Goal: Information Seeking & Learning: Learn about a topic

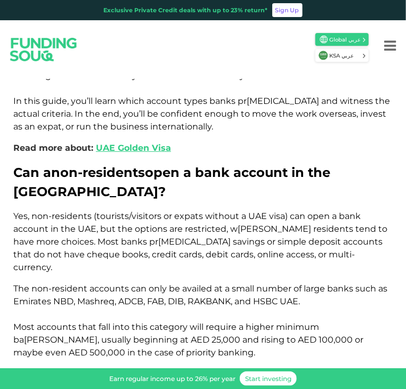
scroll to position [664, 0]
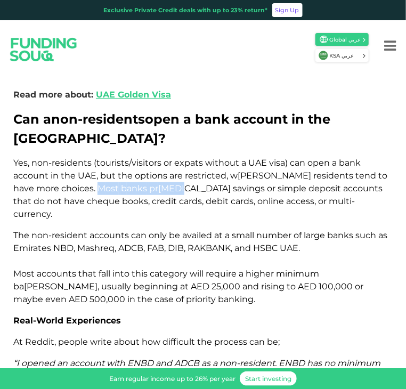
drag, startPoint x: 51, startPoint y: 113, endPoint x: 132, endPoint y: 114, distance: 81.0
click at [132, 158] on span "Y es, non- residents (touri sts/visitors or ex pats wi thout a U AE v isa) c an…" at bounding box center [200, 188] width 374 height 61
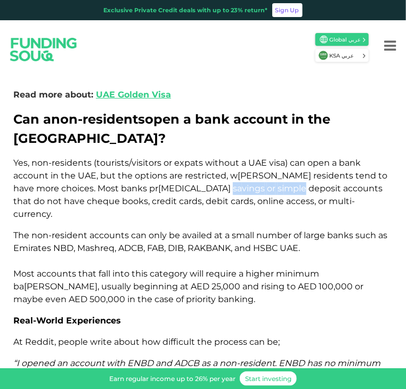
drag, startPoint x: 136, startPoint y: 114, endPoint x: 208, endPoint y: 111, distance: 71.5
click at [208, 158] on span "Y es, non- residents (touri sts/visitors or ex pats wi thout a U AE v isa) c an…" at bounding box center [200, 188] width 374 height 61
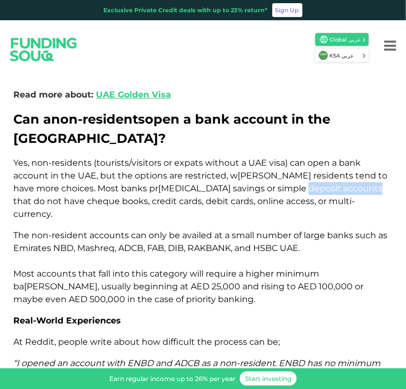
drag, startPoint x: 213, startPoint y: 114, endPoint x: 285, endPoint y: 116, distance: 72.6
click at [285, 158] on span "Y es, non- residents (touri sts/visitors or ex pats wi thout a U AE v isa) c an…" at bounding box center [200, 188] width 374 height 61
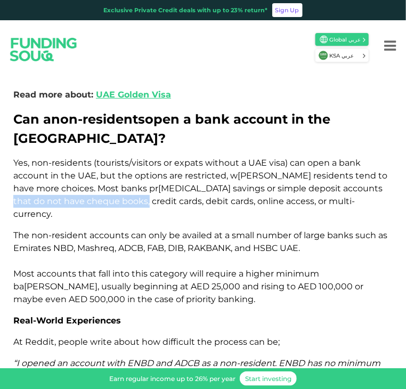
drag, startPoint x: 287, startPoint y: 115, endPoint x: 41, endPoint y: 123, distance: 246.5
click at [41, 158] on span "Y es, non- residents (touri sts/visitors or ex pats wi thout a U AE v isa) c an…" at bounding box center [200, 188] width 374 height 61
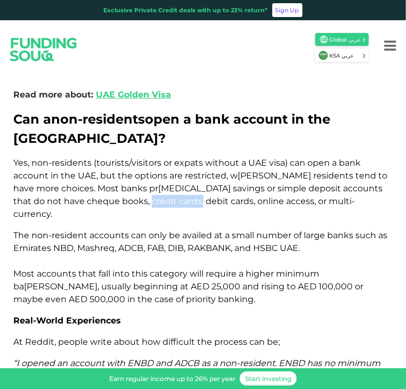
drag, startPoint x: 44, startPoint y: 126, endPoint x: 99, endPoint y: 126, distance: 54.9
click at [94, 158] on span "Y es, non- residents (touri sts/visitors or ex pats wi thout a U AE v isa) c an…" at bounding box center [200, 188] width 374 height 61
drag, startPoint x: 99, startPoint y: 126, endPoint x: 147, endPoint y: 123, distance: 48.1
click at [147, 158] on span "Y es, non- residents (touri sts/visitors or ex pats wi thout a U AE v isa) c an…" at bounding box center [200, 188] width 374 height 61
drag, startPoint x: 149, startPoint y: 124, endPoint x: 207, endPoint y: 122, distance: 58.7
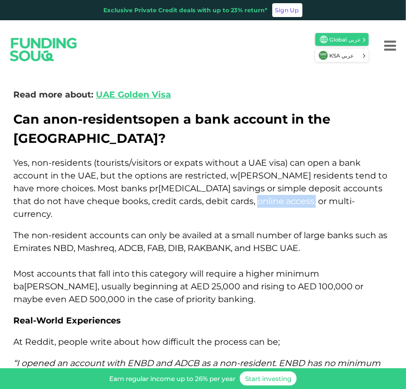
click at [207, 158] on span "Y es, non- residents (touri sts/visitors or ex pats wi thout a U AE v isa) c an…" at bounding box center [200, 188] width 374 height 61
click at [213, 158] on span "Y es, non- residents (touri sts/visitors or ex pats wi thout a U AE v isa) c an…" at bounding box center [200, 188] width 374 height 61
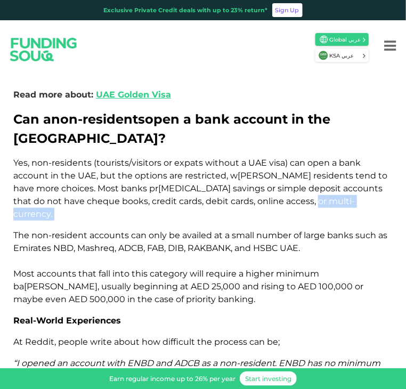
drag, startPoint x: 210, startPoint y: 127, endPoint x: 288, endPoint y: 126, distance: 78.4
click at [288, 157] on p "Y es, non- residents (touri sts/visitors or ex pats wi thout a U AE v isa) c an…" at bounding box center [203, 189] width 380 height 64
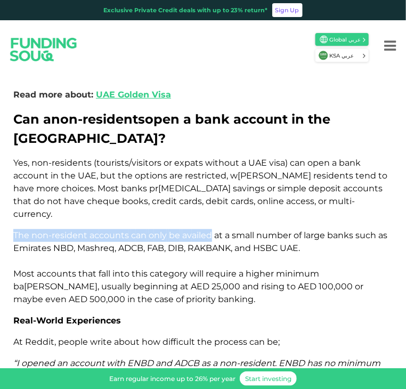
drag, startPoint x: 13, startPoint y: 144, endPoint x: 212, endPoint y: 144, distance: 199.4
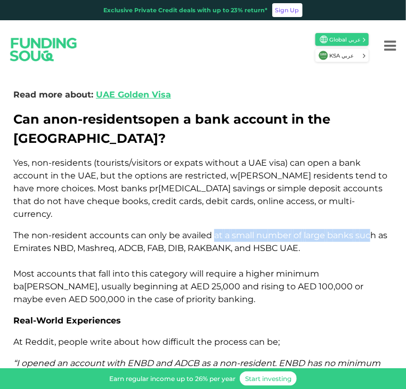
drag, startPoint x: 214, startPoint y: 144, endPoint x: 373, endPoint y: 138, distance: 159.5
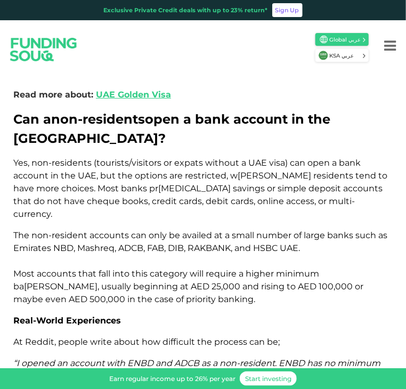
click at [196, 243] on span "RA" at bounding box center [194, 248] width 12 height 10
click at [115, 243] on span "Ma shreq," at bounding box center [96, 248] width 39 height 10
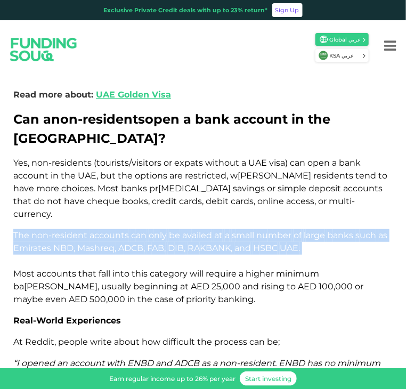
click at [115, 243] on span "Ma shreq," at bounding box center [96, 248] width 39 height 10
click at [49, 243] on span "Em irates" at bounding box center [32, 248] width 38 height 10
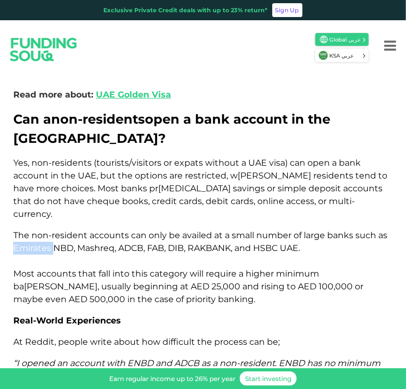
click at [49, 243] on span "Em irates" at bounding box center [32, 248] width 38 height 10
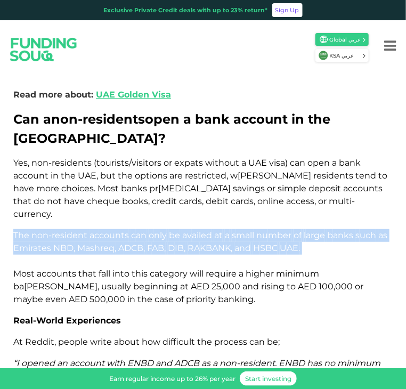
click at [49, 243] on span "Em irates" at bounding box center [32, 248] width 38 height 10
click at [80, 243] on span "Ma" at bounding box center [83, 248] width 13 height 10
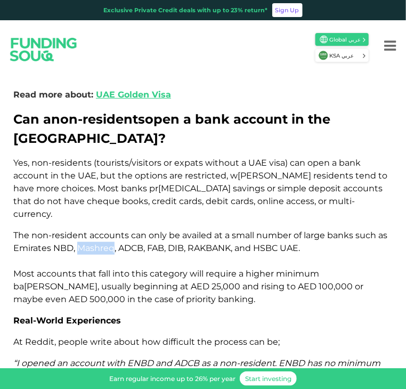
click at [80, 243] on span "Ma" at bounding box center [83, 248] width 13 height 10
click at [102, 243] on span "Ma shreq," at bounding box center [96, 248] width 39 height 10
click at [143, 243] on span "A DCB," at bounding box center [131, 248] width 27 height 10
click at [164, 243] on span "F AB," at bounding box center [156, 248] width 19 height 10
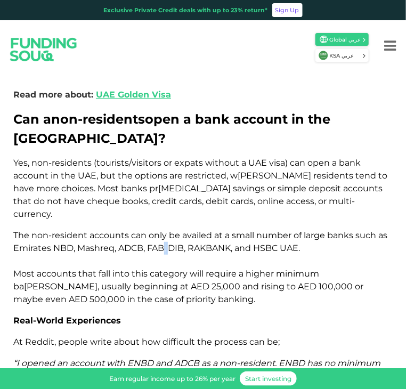
click at [164, 243] on span "F AB," at bounding box center [156, 248] width 19 height 10
click at [183, 243] on span "D IB," at bounding box center [177, 248] width 18 height 10
click at [197, 243] on span "RA" at bounding box center [194, 248] width 12 height 10
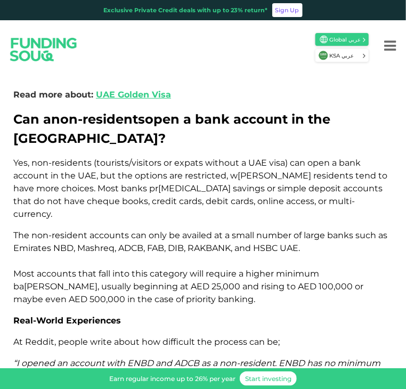
click at [251, 243] on span "a nd" at bounding box center [243, 248] width 17 height 10
click at [278, 243] on span "H SBC" at bounding box center [265, 248] width 25 height 10
click at [307, 229] on p "T he non- resident ac counts c an o nly be av ailed at a s mall nu mber of l ar…" at bounding box center [203, 267] width 380 height 77
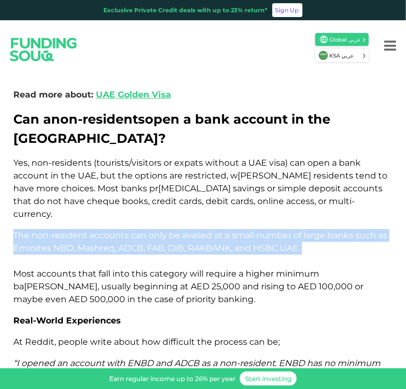
click at [307, 229] on p "T he non- resident ac counts c an o nly be av ailed at a s mall nu mber of l ar…" at bounding box center [203, 267] width 380 height 77
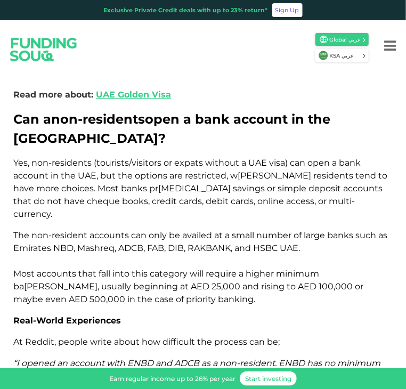
click at [65, 269] on span "ac counts" at bounding box center [56, 274] width 39 height 10
click at [51, 269] on span "ac counts" at bounding box center [56, 274] width 39 height 10
click at [85, 269] on span "t hat" at bounding box center [87, 274] width 18 height 10
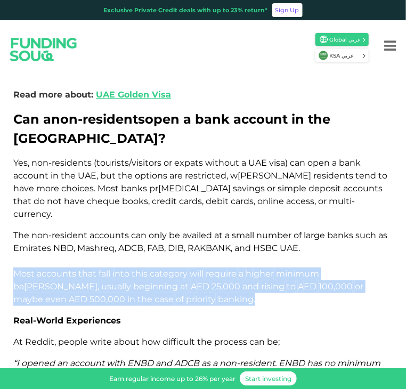
click at [85, 269] on span "t hat" at bounding box center [87, 274] width 18 height 10
click at [125, 269] on span "i nto" at bounding box center [120, 274] width 17 height 10
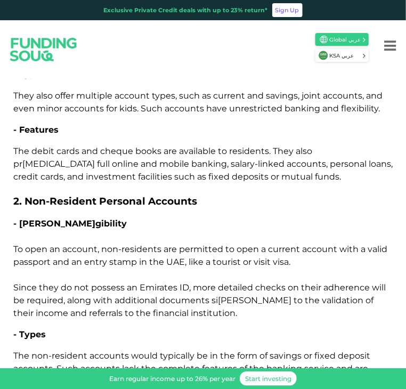
scroll to position [1357, 0]
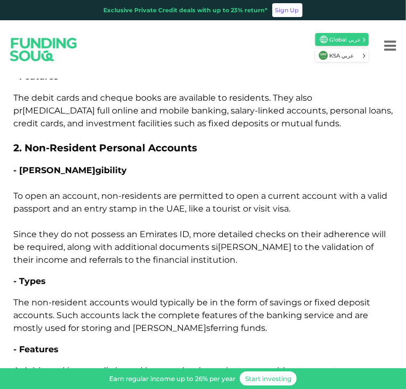
click at [105, 164] on p "- [PERSON_NAME] gibility To o pen an ac count, non- residents a re per mitted t…" at bounding box center [203, 215] width 380 height 102
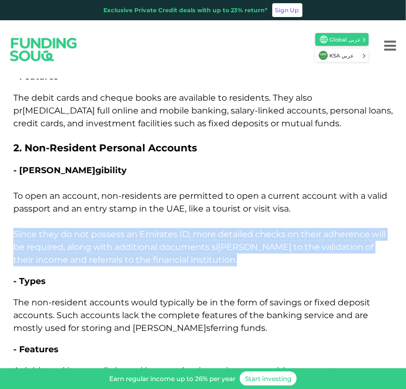
click at [105, 164] on p "- [PERSON_NAME] gibility To o pen an ac count, non- residents a re per mitted t…" at bounding box center [203, 215] width 380 height 102
click at [122, 229] on span "po ssess" at bounding box center [108, 234] width 34 height 10
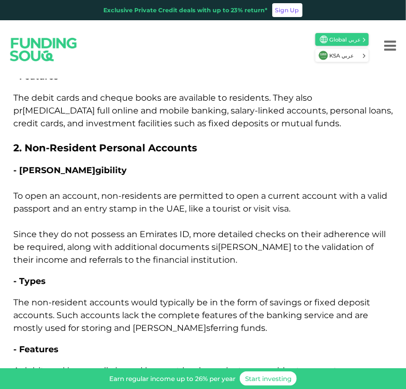
click at [36, 298] on span "non-" at bounding box center [41, 303] width 20 height 10
drag, startPoint x: 32, startPoint y: 217, endPoint x: 88, endPoint y: 216, distance: 56.0
click at [88, 298] on span "T he non- resident ac counts w ould typ ically be in t he f orm of sa vings or …" at bounding box center [191, 316] width 357 height 36
drag, startPoint x: 90, startPoint y: 214, endPoint x: 156, endPoint y: 214, distance: 66.1
click at [156, 298] on span "T he non- resident ac counts w ould typ ically be in t he f orm of sa vings or …" at bounding box center [191, 316] width 357 height 36
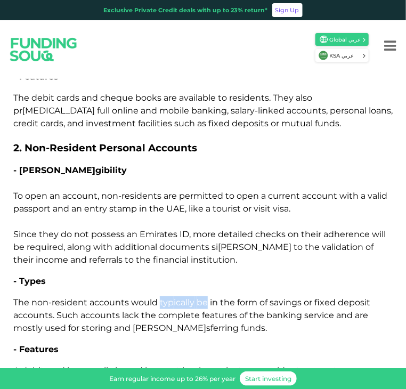
drag, startPoint x: 158, startPoint y: 214, endPoint x: 206, endPoint y: 213, distance: 48.0
click at [206, 298] on span "T he non- resident ac counts w ould typ ically be in t he f orm of sa vings or …" at bounding box center [191, 316] width 357 height 36
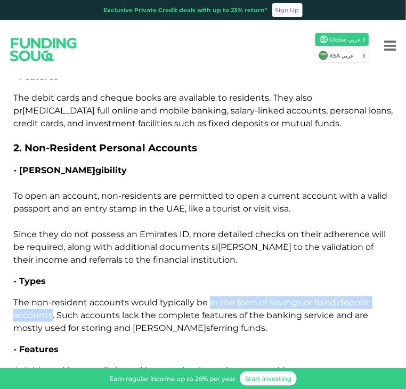
drag, startPoint x: 208, startPoint y: 216, endPoint x: 53, endPoint y: 226, distance: 156.0
click at [53, 298] on span "T he non- resident ac counts w ould typ ically be in t he f orm of sa vings or …" at bounding box center [191, 316] width 357 height 36
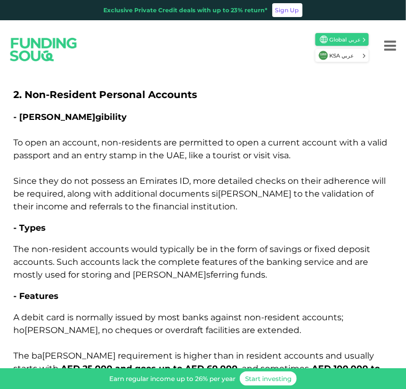
click at [33, 311] on p "A d ebit c ard is no rmally is sued by m ost b anks ag ainst non- resident acc …" at bounding box center [203, 349] width 380 height 77
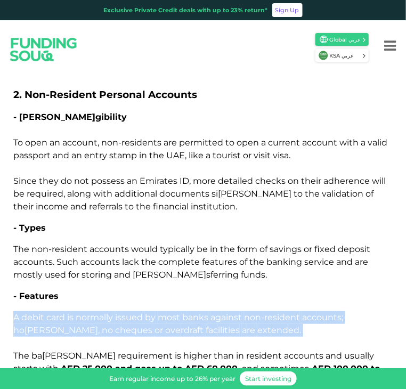
click at [33, 311] on p "A d ebit c ard is no rmally is sued by m ost b anks ag ainst non- resident acc …" at bounding box center [203, 349] width 380 height 77
click at [71, 312] on span "A d ebit c ard is no rmally is sued by m ost b anks ag ainst non- resident acc …" at bounding box center [178, 323] width 330 height 23
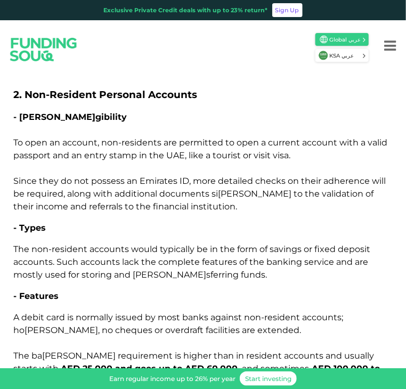
click at [89, 312] on span "no rmally" at bounding box center [94, 317] width 37 height 10
click at [142, 312] on span "is sued" at bounding box center [129, 317] width 28 height 10
click at [175, 312] on span "m ost" at bounding box center [169, 317] width 22 height 10
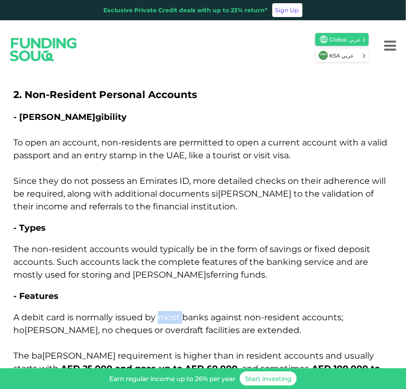
click at [175, 312] on span "m ost" at bounding box center [169, 317] width 22 height 10
click at [196, 312] on span "b anks" at bounding box center [195, 317] width 26 height 10
click at [234, 312] on span "ag ainst" at bounding box center [226, 317] width 31 height 10
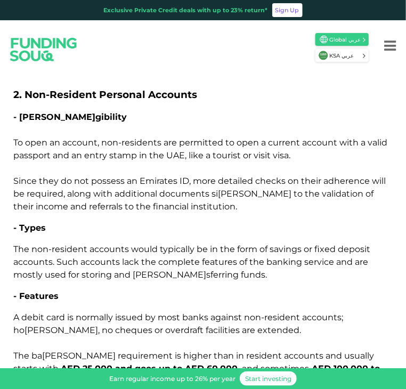
click at [274, 312] on span "non- resident" at bounding box center [272, 317] width 56 height 10
click at [316, 312] on span "acc ounts;" at bounding box center [322, 317] width 41 height 10
drag, startPoint x: 17, startPoint y: 267, endPoint x: 67, endPoint y: 266, distance: 50.1
click at [67, 351] on span "T he [PERSON_NAME] req uirement is hi gher t han in re sident ac counts a nd us…" at bounding box center [193, 362] width 361 height 23
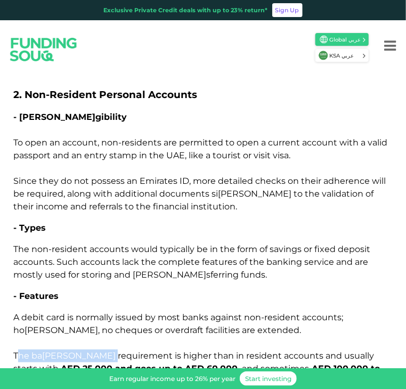
click at [67, 351] on span "T he [PERSON_NAME] req uirement is hi gher t han in re sident ac counts a nd us…" at bounding box center [193, 362] width 361 height 23
drag, startPoint x: 15, startPoint y: 268, endPoint x: 64, endPoint y: 267, distance: 49.1
click at [64, 351] on span "T he [PERSON_NAME] req uirement is hi gher t han in re sident ac counts a nd us…" at bounding box center [193, 362] width 361 height 23
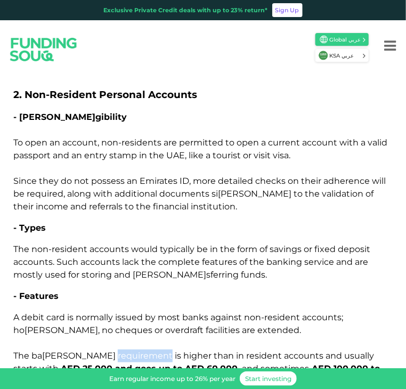
drag, startPoint x: 68, startPoint y: 267, endPoint x: 121, endPoint y: 266, distance: 53.3
click at [121, 351] on span "req uirement" at bounding box center [145, 356] width 55 height 10
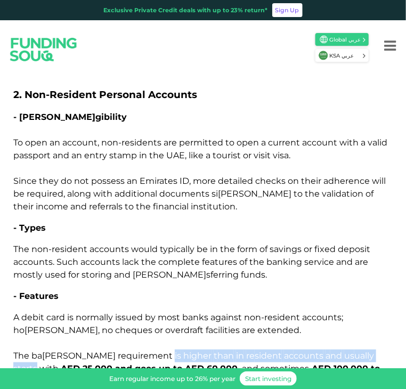
drag, startPoint x: 124, startPoint y: 267, endPoint x: 348, endPoint y: 263, distance: 223.4
click at [348, 351] on span "T he [PERSON_NAME] req uirement is hi gher t han in re sident ac counts a nd us…" at bounding box center [193, 362] width 361 height 23
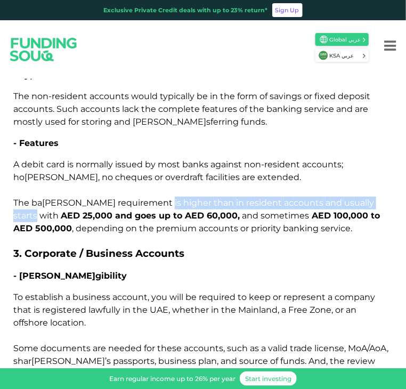
scroll to position [1570, 0]
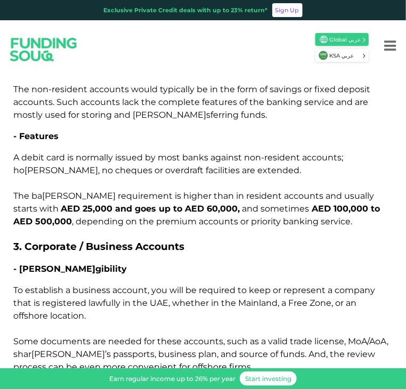
click at [77, 298] on span "reg istered" at bounding box center [64, 303] width 44 height 10
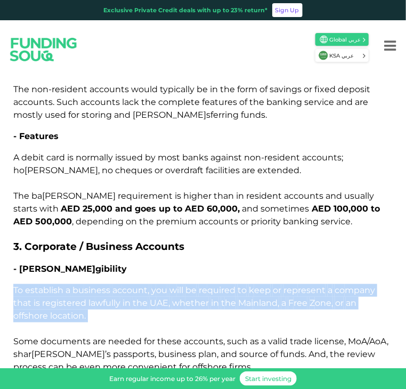
click at [77, 298] on span "reg istered" at bounding box center [64, 303] width 44 height 10
click at [70, 284] on p "To est ablish a bu siness ac count, y ou w ill be re quired to k eep or rep res…" at bounding box center [203, 329] width 380 height 90
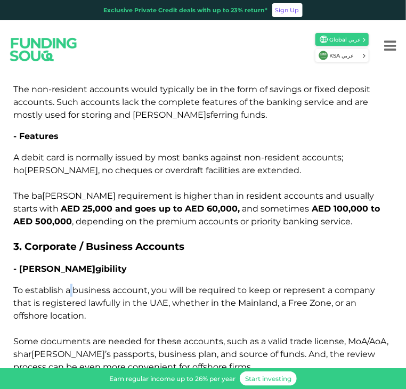
click at [70, 284] on p "To est ablish a bu siness ac count, y ou w ill be re quired to k eep or rep res…" at bounding box center [203, 329] width 380 height 90
click at [72, 298] on span "reg istered" at bounding box center [64, 303] width 44 height 10
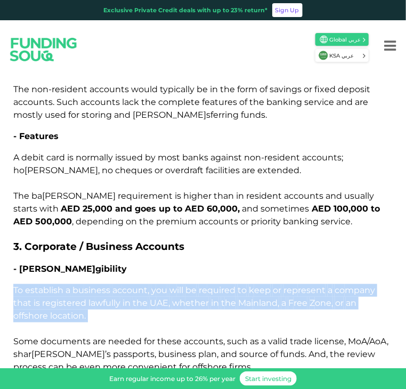
click at [72, 298] on span "reg istered" at bounding box center [64, 303] width 44 height 10
click at [74, 311] on span "loc ation." at bounding box center [68, 316] width 36 height 10
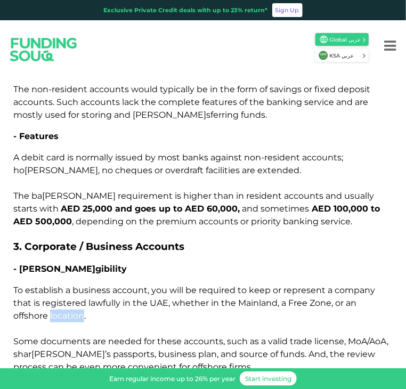
click at [74, 311] on span "loc ation." at bounding box center [68, 316] width 36 height 10
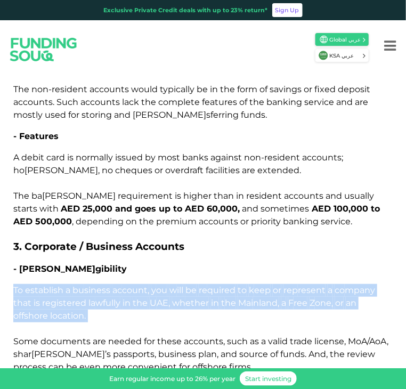
click at [74, 311] on span "loc ation." at bounding box center [68, 316] width 36 height 10
click at [82, 311] on span "loc ation." at bounding box center [68, 316] width 36 height 10
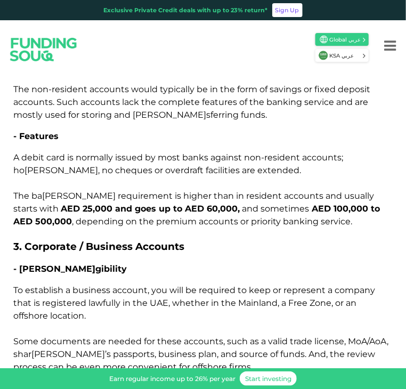
click at [94, 284] on p "To est ablish a bu siness ac count, y ou w ill be re quired to k eep or rep res…" at bounding box center [203, 329] width 380 height 90
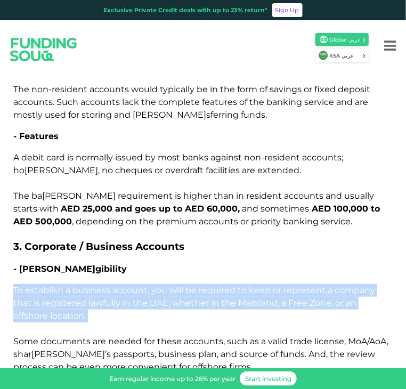
click at [94, 284] on p "To est ablish a bu siness ac count, y ou w ill be re quired to k eep or rep res…" at bounding box center [203, 329] width 380 height 90
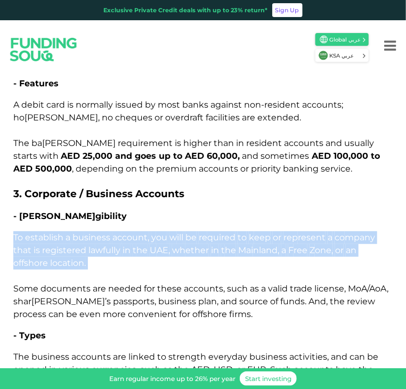
scroll to position [1677, 0]
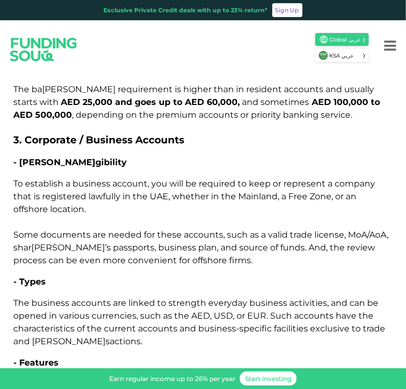
click at [62, 230] on span "doc uments" at bounding box center [66, 235] width 50 height 10
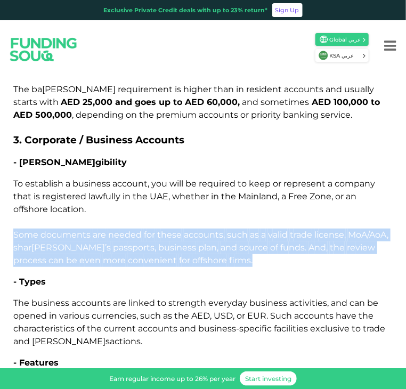
click at [62, 230] on span "doc uments" at bounding box center [66, 235] width 50 height 10
click at [58, 230] on span "doc uments" at bounding box center [66, 235] width 50 height 10
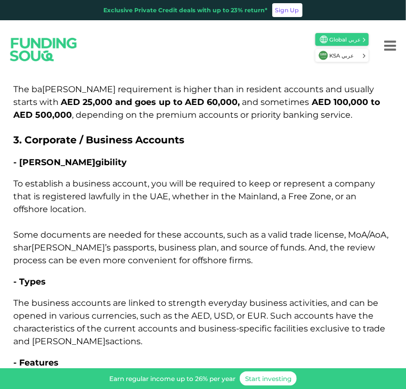
click at [112, 230] on span "ne" at bounding box center [113, 235] width 11 height 10
drag, startPoint x: 112, startPoint y: 144, endPoint x: 147, endPoint y: 143, distance: 35.2
click at [112, 230] on span "ne" at bounding box center [113, 235] width 11 height 10
click at [209, 230] on span "acc ounts," at bounding box center [204, 235] width 41 height 10
click at [235, 230] on span "s uch" at bounding box center [237, 235] width 21 height 10
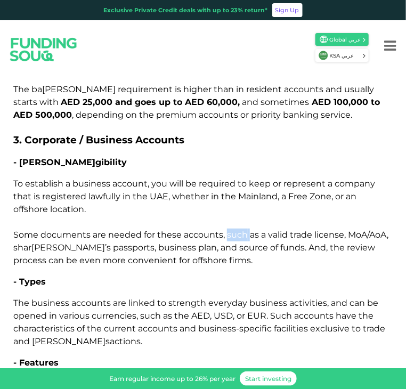
click at [235, 230] on span "s uch" at bounding box center [237, 235] width 21 height 10
click at [255, 230] on span "S ome doc uments a re ne eded f or t hese acc ounts, s uch as a v alid t [PERSO…" at bounding box center [200, 248] width 375 height 36
click at [292, 230] on span "t rade" at bounding box center [301, 235] width 22 height 10
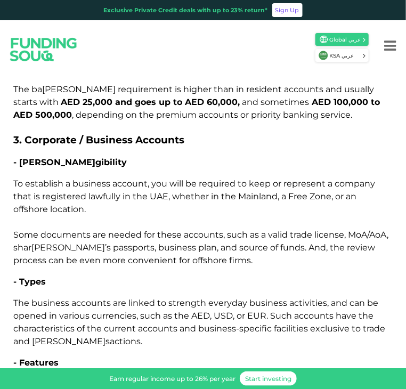
click at [336, 230] on span "li cense," at bounding box center [330, 235] width 31 height 10
click at [361, 230] on span "Mo A/AoA," at bounding box center [368, 235] width 41 height 10
click at [129, 178] on p "To est ablish a bu siness ac count, y ou w ill be re quired to k eep or rep res…" at bounding box center [203, 223] width 380 height 90
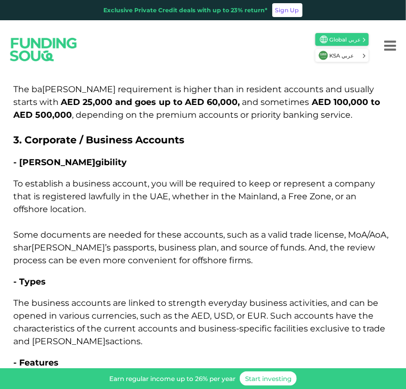
click at [239, 243] on span "so" at bounding box center [244, 248] width 10 height 10
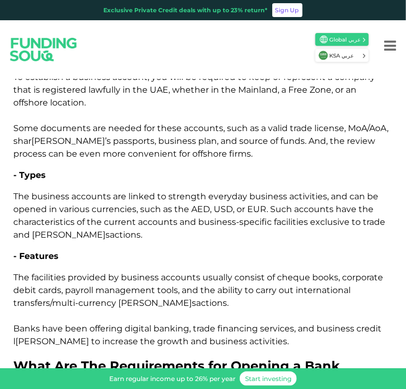
click at [19, 191] on span "T he" at bounding box center [21, 196] width 16 height 10
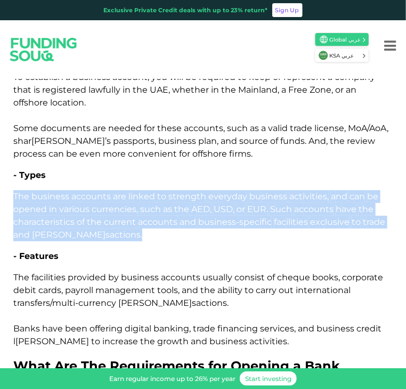
click at [19, 191] on span "T he" at bounding box center [21, 196] width 16 height 10
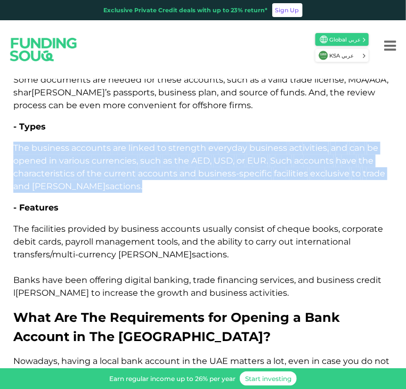
scroll to position [1890, 0]
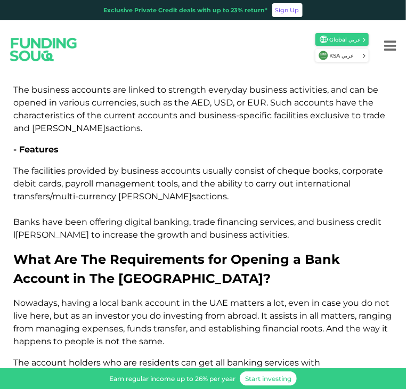
click at [67, 298] on span "ha" at bounding box center [66, 303] width 11 height 10
click at [112, 298] on span "l ocal" at bounding box center [109, 303] width 19 height 10
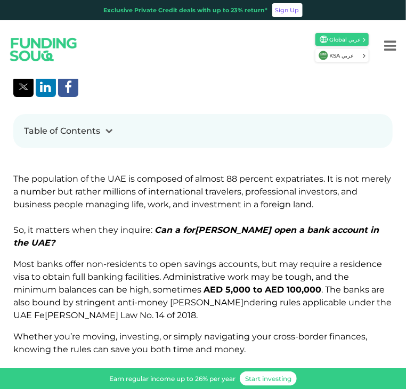
scroll to position [397, 0]
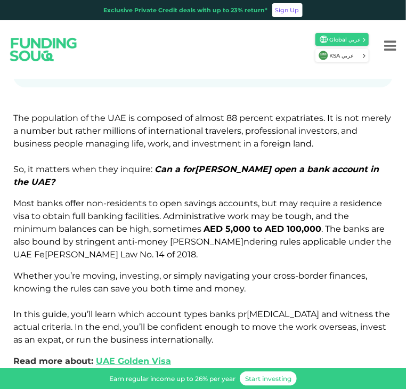
click at [130, 197] on p "M ost b anks o ffer non- residents to o pen sa vings acc ounts, b ut m ay re qu…" at bounding box center [203, 229] width 380 height 64
click at [127, 198] on span "non- residents" at bounding box center [116, 203] width 60 height 10
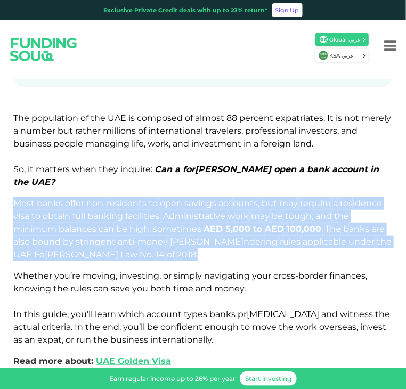
click at [127, 198] on span "non- residents" at bounding box center [116, 203] width 60 height 10
click at [203, 198] on span "sa vings" at bounding box center [200, 203] width 32 height 10
click at [199, 211] on span "Admi nistrative" at bounding box center [194, 216] width 62 height 10
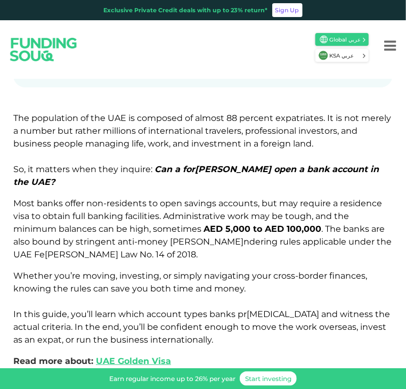
click at [88, 270] on p "Wh ether yo u’re mo ving, inv esting, or si mply nav igating y our cros s-borde…" at bounding box center [203, 308] width 380 height 77
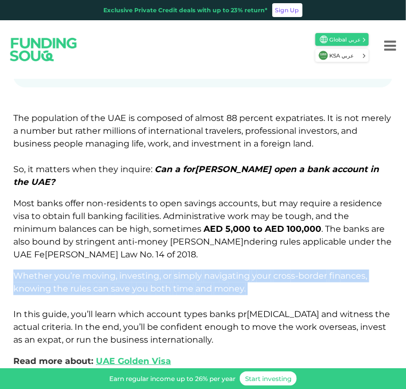
click at [88, 270] on p "Wh ether yo u’re mo ving, inv esting, or si mply nav igating y our cros s-borde…" at bounding box center [203, 308] width 380 height 77
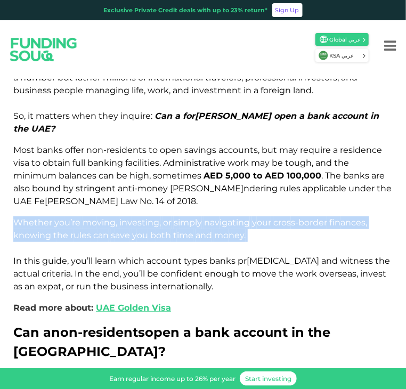
click at [114, 216] on p "Wh ether yo u’re mo ving, inv esting, or si mply nav igating y our cros s-borde…" at bounding box center [203, 254] width 380 height 77
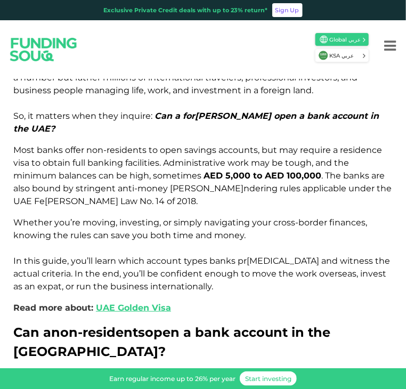
click at [128, 256] on span "w hich" at bounding box center [131, 261] width 26 height 10
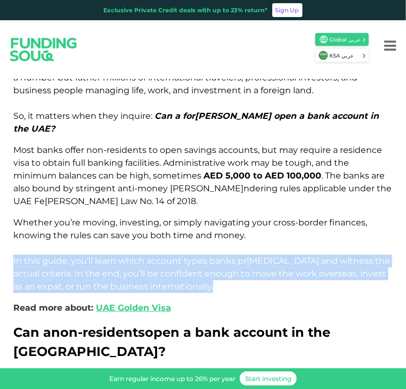
click at [128, 256] on span "w hich" at bounding box center [131, 261] width 26 height 10
click at [160, 269] on span "con" at bounding box center [168, 274] width 16 height 10
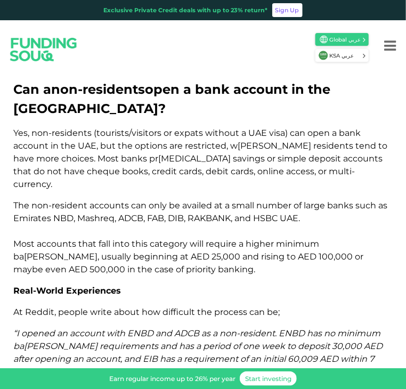
scroll to position [717, 0]
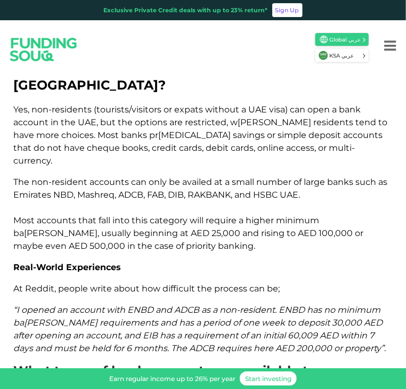
click at [133, 284] on span "a bout" at bounding box center [127, 289] width 26 height 10
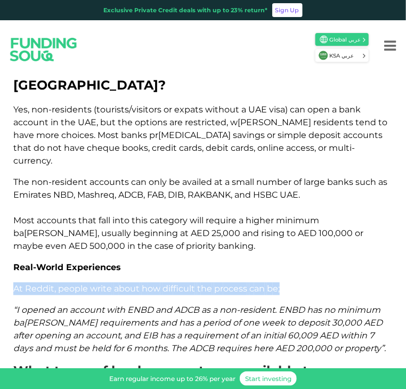
click at [133, 284] on span "a bout" at bounding box center [127, 289] width 26 height 10
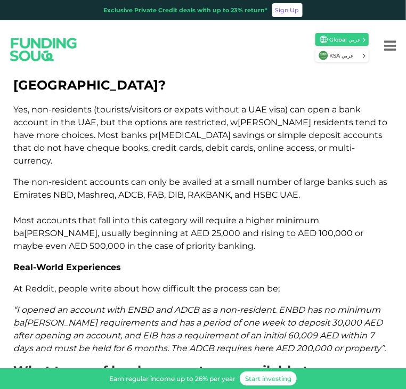
click at [160, 305] on span "a" at bounding box center [158, 310] width 5 height 10
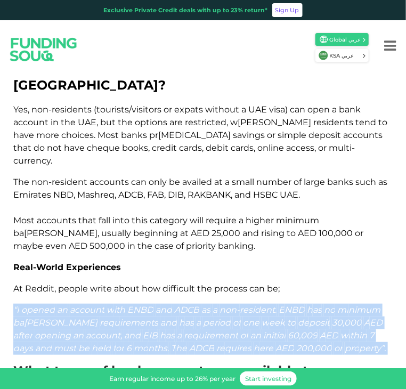
click at [160, 305] on span "a" at bounding box center [158, 310] width 5 height 10
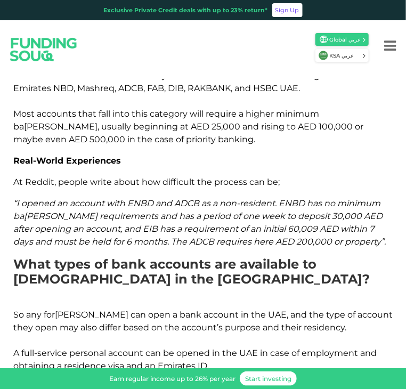
click at [130, 257] on h2 "What types of bank accounts are available to [DEMOGRAPHIC_DATA] in the [GEOGRAP…" at bounding box center [203, 272] width 380 height 31
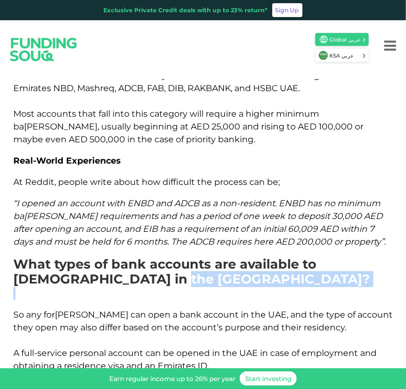
click at [130, 257] on h2 "What types of bank accounts are available to [DEMOGRAPHIC_DATA] in the [GEOGRAP…" at bounding box center [203, 272] width 380 height 31
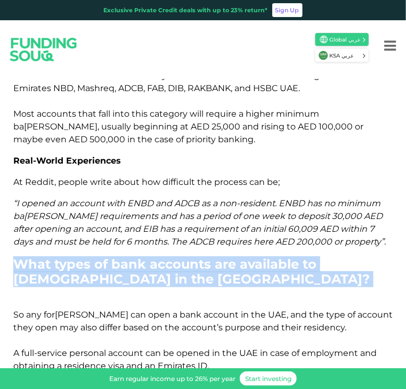
click at [130, 257] on h2 "What types of bank accounts are available to [DEMOGRAPHIC_DATA] in the [GEOGRAP…" at bounding box center [203, 272] width 380 height 31
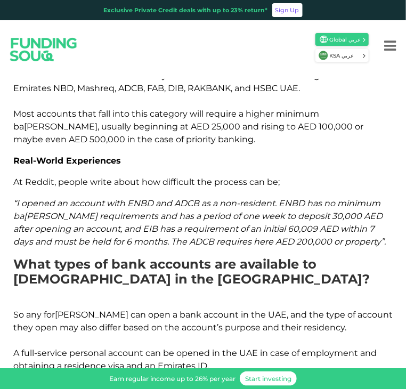
click at [148, 310] on span "o pen" at bounding box center [159, 315] width 22 height 10
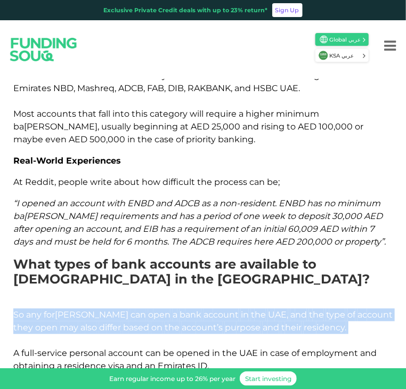
click at [148, 310] on span "o pen" at bounding box center [159, 315] width 22 height 10
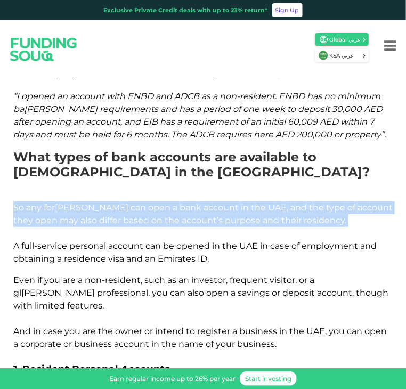
scroll to position [930, 0]
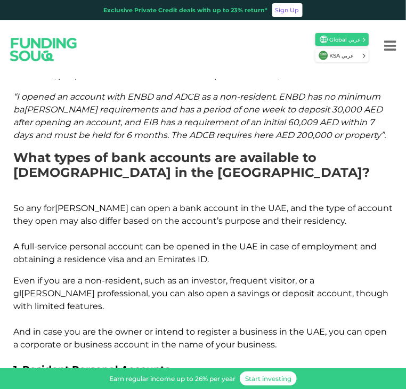
click at [95, 242] on span "pe rsonal" at bounding box center [87, 247] width 37 height 10
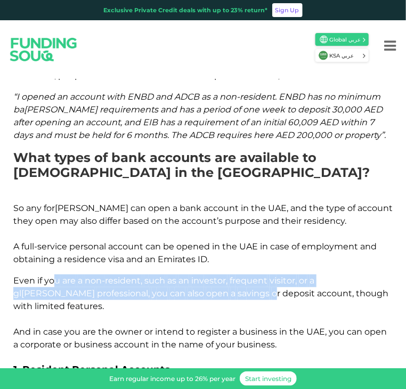
drag, startPoint x: 58, startPoint y: 192, endPoint x: 195, endPoint y: 210, distance: 137.6
click at [195, 276] on span "E ven if y ou a re a non- resident, s uch as an inv estor, fr equent vi sitor, …" at bounding box center [200, 294] width 375 height 36
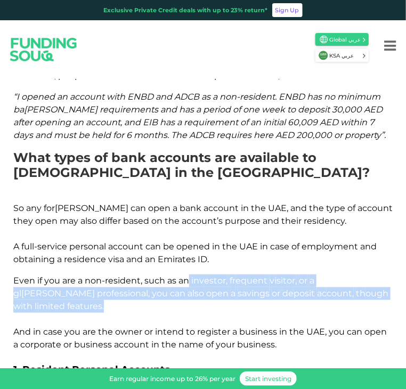
drag, startPoint x: 197, startPoint y: 214, endPoint x: 187, endPoint y: 191, distance: 25.3
click at [187, 275] on p "E ven if y ou a re a non- resident, s uch as an inv estor, fr equent vi sitor, …" at bounding box center [203, 313] width 380 height 77
click at [187, 276] on span "E ven if y ou a re a non- resident, s uch as an inv estor, fr equent vi sitor, …" at bounding box center [200, 294] width 375 height 36
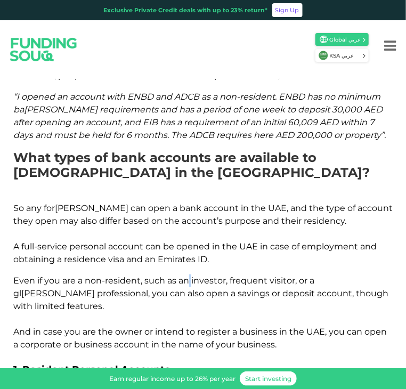
click at [187, 276] on span "E ven if y ou a re a non- resident, s uch as an inv estor, fr equent vi sitor, …" at bounding box center [200, 294] width 375 height 36
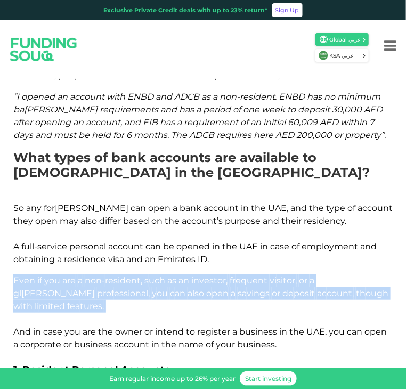
click at [187, 276] on span "E ven if y ou a re a non- resident, s uch as an inv estor, fr equent vi sitor, …" at bounding box center [200, 294] width 375 height 36
copy span "E ven if y ou a re a non- resident, s uch as an inv estor, fr equent vi sitor, …"
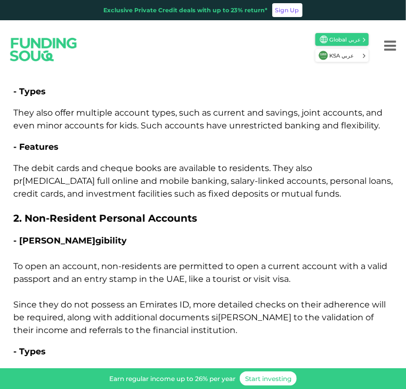
scroll to position [1304, 0]
